Goal: Find specific page/section: Find specific page/section

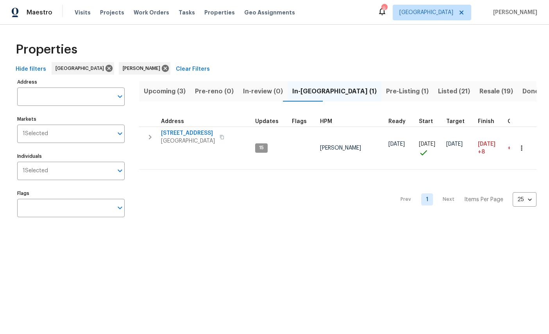
click at [480, 91] on span "Resale (19)" at bounding box center [497, 91] width 34 height 11
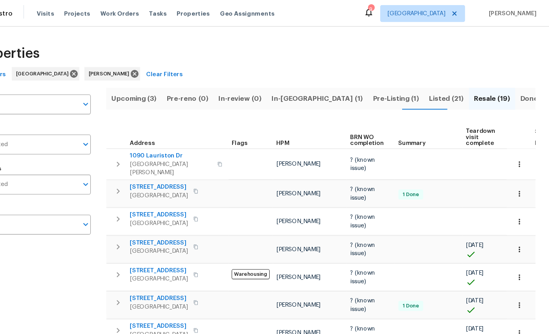
scroll to position [3, 0]
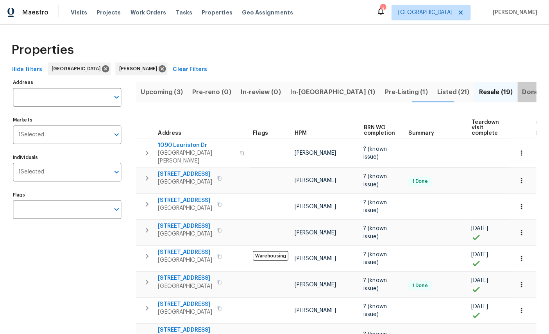
click at [523, 90] on span "Done (344)" at bounding box center [541, 91] width 36 height 11
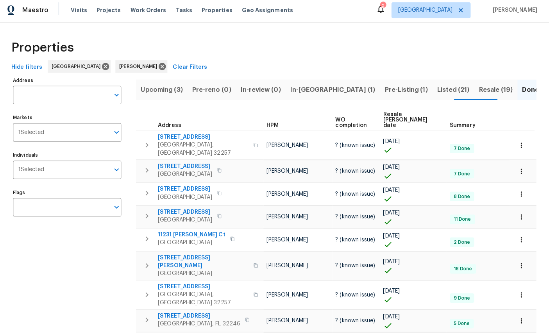
click at [59, 95] on input "Address" at bounding box center [65, 97] width 96 height 18
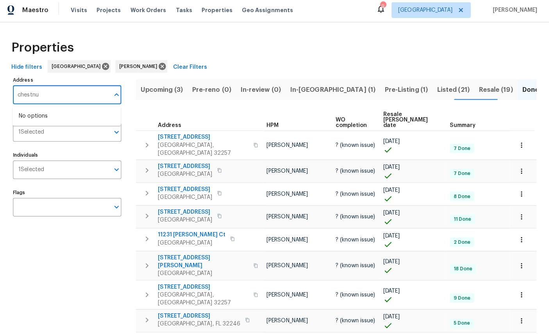
type input "chestnut"
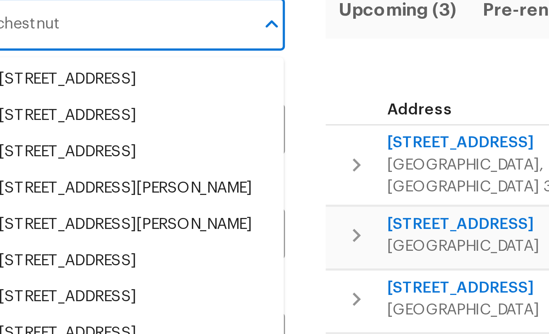
scroll to position [162, 0]
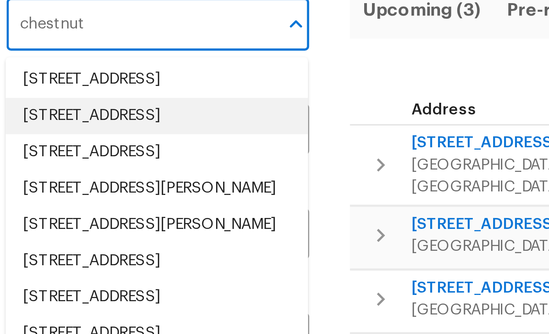
click at [61, 123] on li "3545 Chestnut Hill Ct Jacksonville FL 32223" at bounding box center [70, 129] width 107 height 13
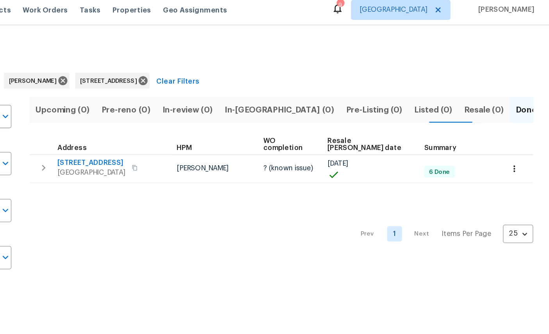
click at [518, 134] on icon "button" at bounding box center [522, 138] width 8 height 8
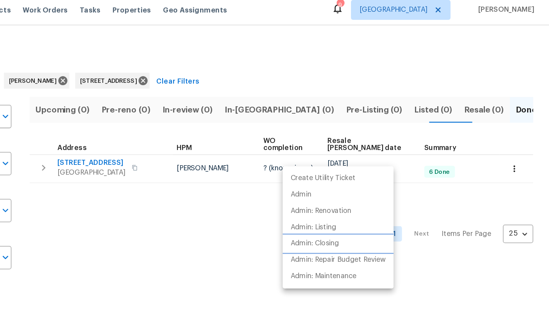
click at [345, 195] on p "Admin: Closing" at bounding box center [364, 197] width 38 height 8
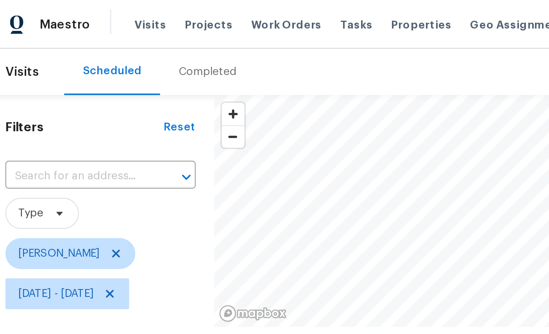
scroll to position [17, 0]
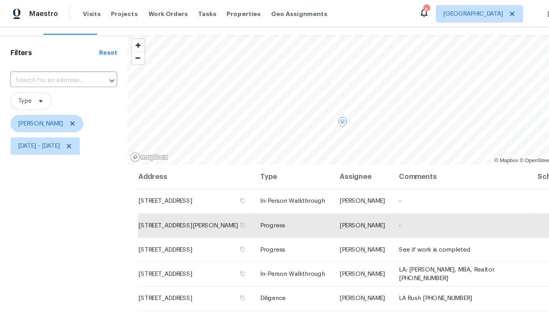
click at [65, 242] on div "Filters Reset ​ Type William Sparks Mon, Sep 22 - Tue, Sep 23" at bounding box center [57, 223] width 115 height 385
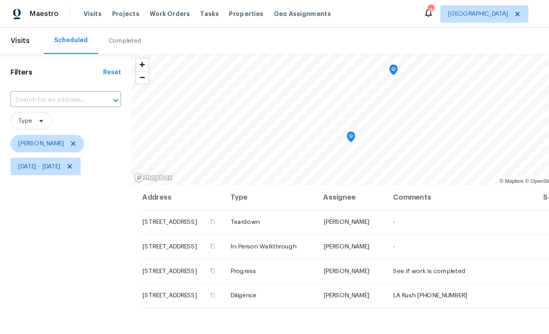
click at [315, 119] on icon "Map marker" at bounding box center [313, 122] width 7 height 9
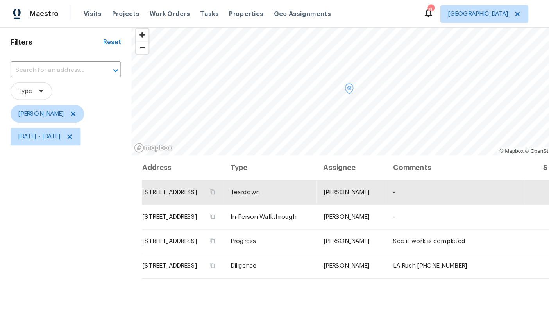
scroll to position [22, 0]
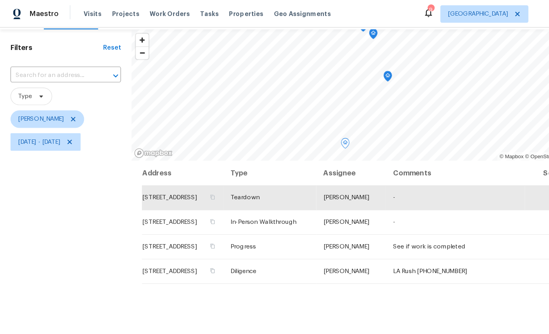
click at [348, 66] on icon "Map marker" at bounding box center [345, 68] width 7 height 9
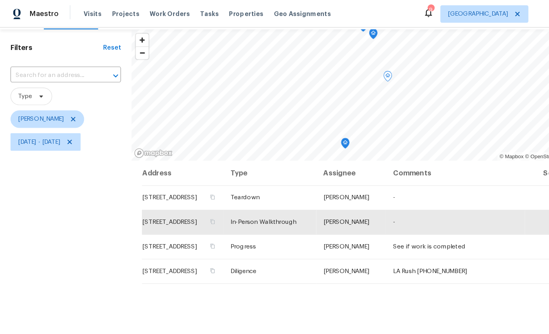
click at [308, 123] on icon "Map marker" at bounding box center [308, 128] width 8 height 10
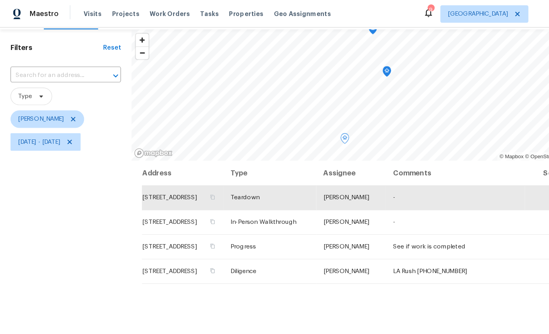
click at [348, 61] on icon "Map marker" at bounding box center [345, 63] width 7 height 9
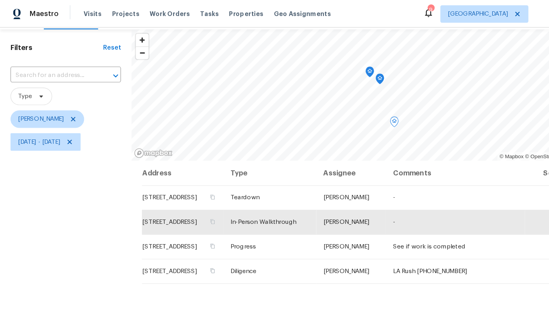
click at [337, 75] on icon "Map marker" at bounding box center [339, 71] width 8 height 10
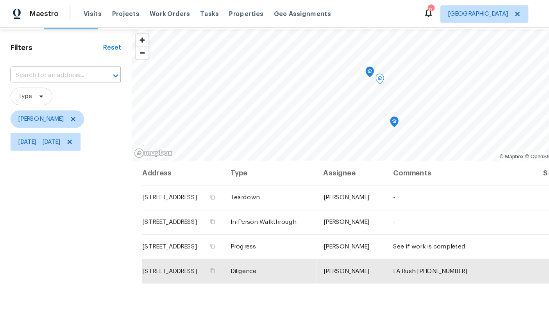
click at [336, 74] on icon "Map marker" at bounding box center [339, 71] width 8 height 10
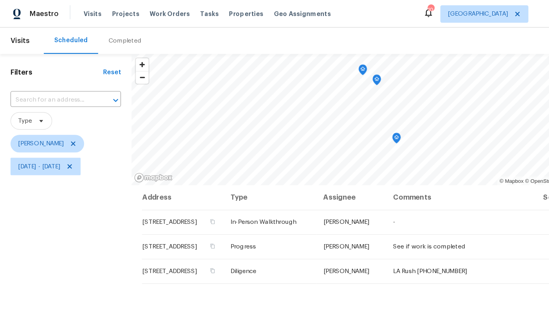
click at [351, 119] on icon "Map marker" at bounding box center [354, 123] width 8 height 10
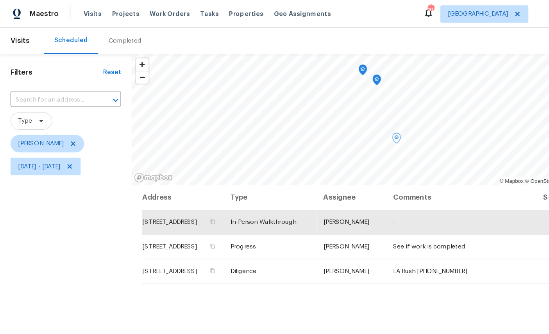
click at [336, 70] on icon "Map marker" at bounding box center [336, 71] width 7 height 9
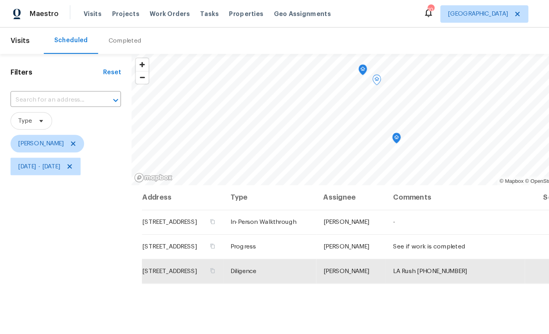
click at [355, 122] on icon "Map marker" at bounding box center [354, 122] width 4 height 2
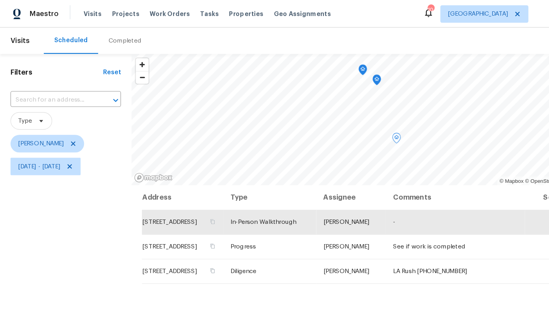
click at [335, 72] on icon "Map marker" at bounding box center [336, 71] width 2 height 2
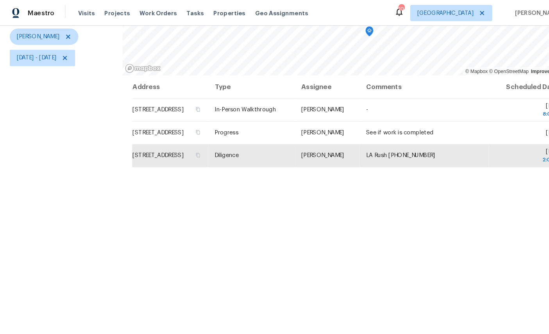
scroll to position [92, 0]
